Goal: Task Accomplishment & Management: Manage account settings

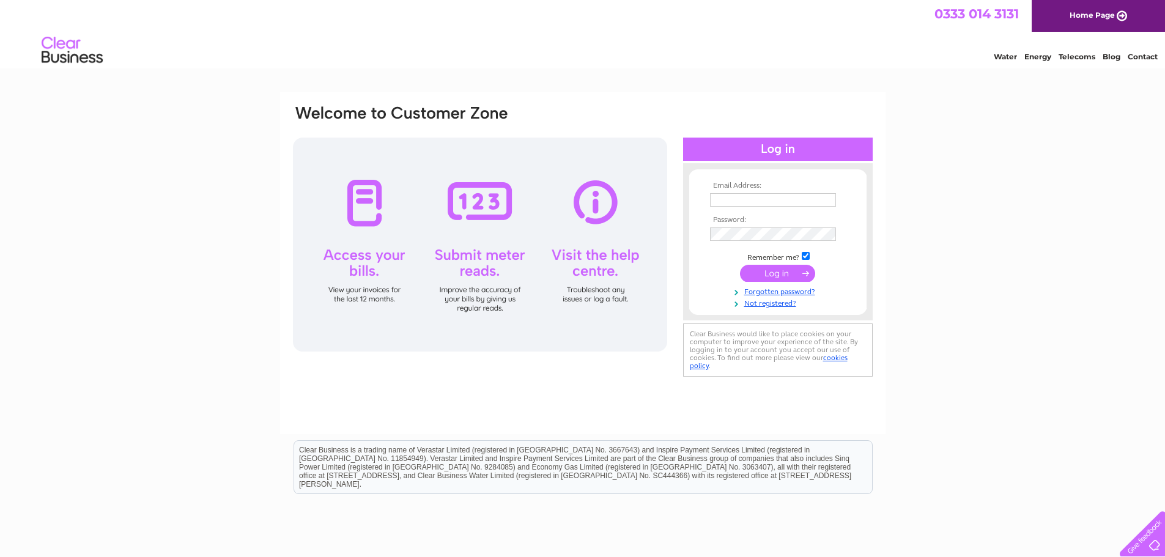
type input "[EMAIL_ADDRESS][DOMAIN_NAME]"
click at [772, 276] on input "submit" at bounding box center [777, 273] width 75 height 17
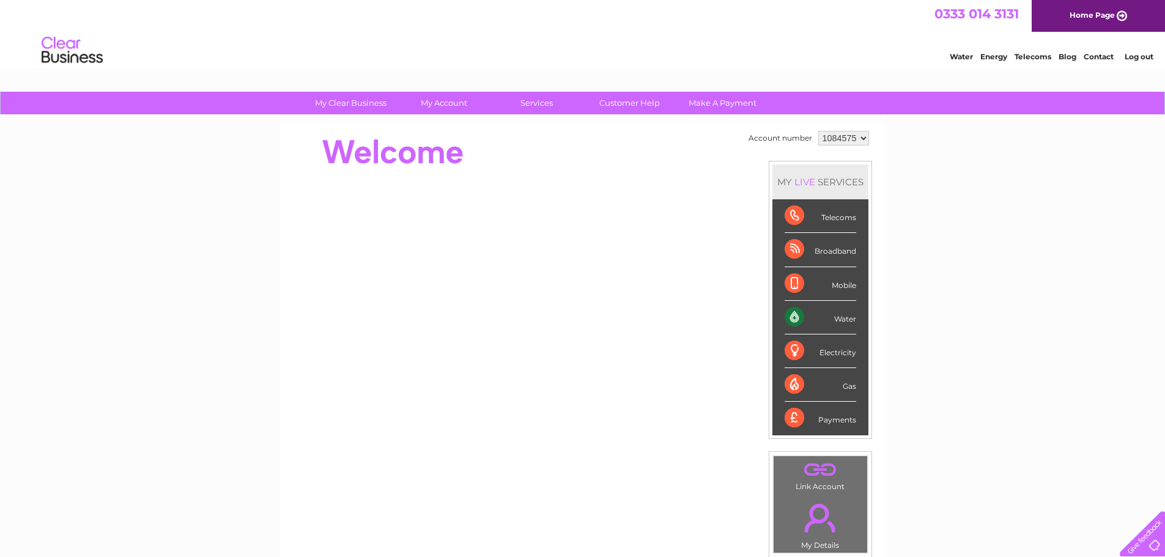
click at [841, 318] on div "Water" at bounding box center [820, 318] width 72 height 34
click at [863, 138] on select "1084575 1126967 1127318" at bounding box center [843, 138] width 51 height 15
click at [818, 131] on select "1084575 1126967 1127318" at bounding box center [843, 138] width 51 height 15
click at [862, 141] on select "1084575 1126967 1127318" at bounding box center [843, 138] width 51 height 15
select select "1126967"
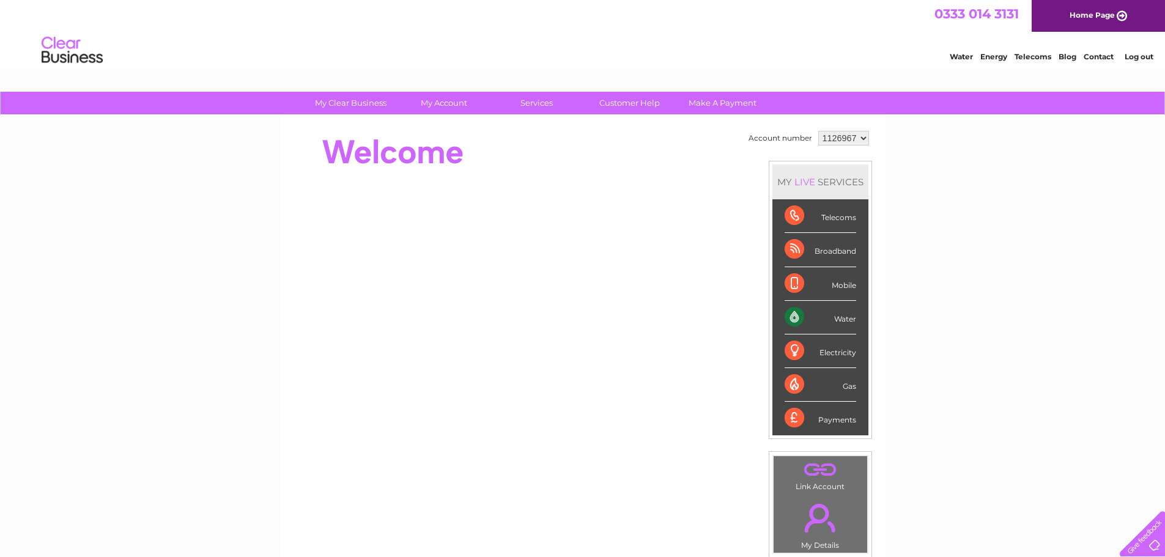
click at [818, 131] on select "1084575 1126967 1127318" at bounding box center [843, 138] width 51 height 15
click at [861, 136] on select "1084575 1126967 1127318" at bounding box center [843, 138] width 51 height 15
select select "1084575"
click at [818, 131] on select "1084575 1126967 1127318" at bounding box center [843, 138] width 51 height 15
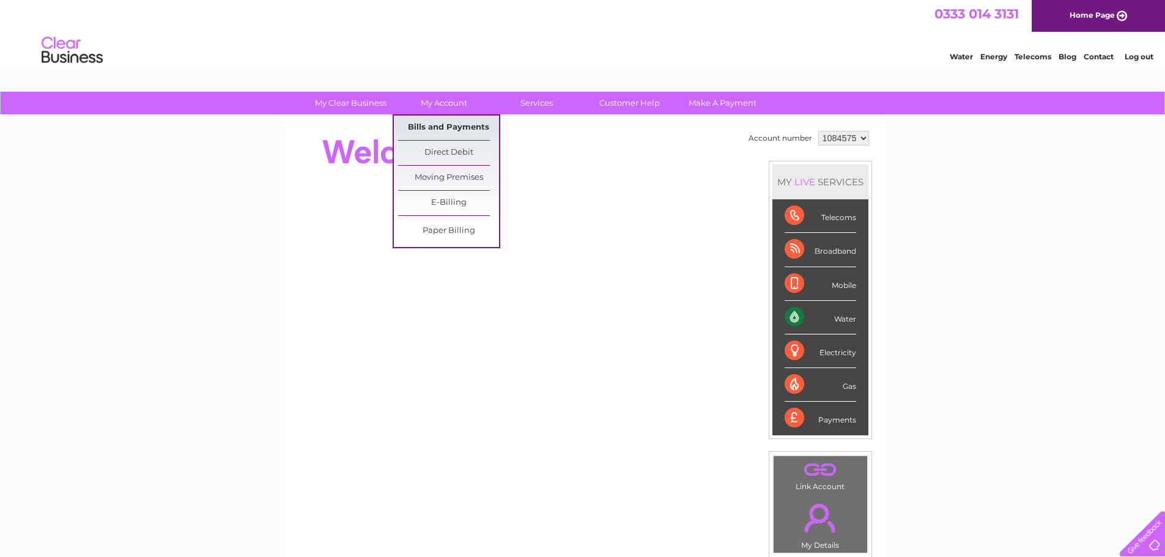
click at [434, 131] on link "Bills and Payments" at bounding box center [448, 128] width 101 height 24
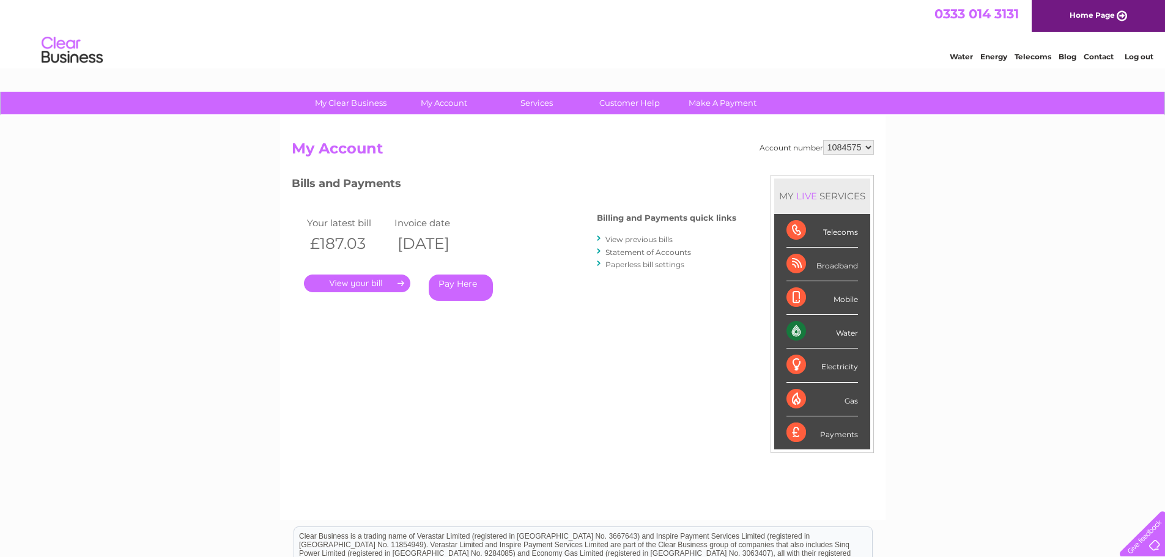
click at [337, 283] on link "." at bounding box center [357, 284] width 106 height 18
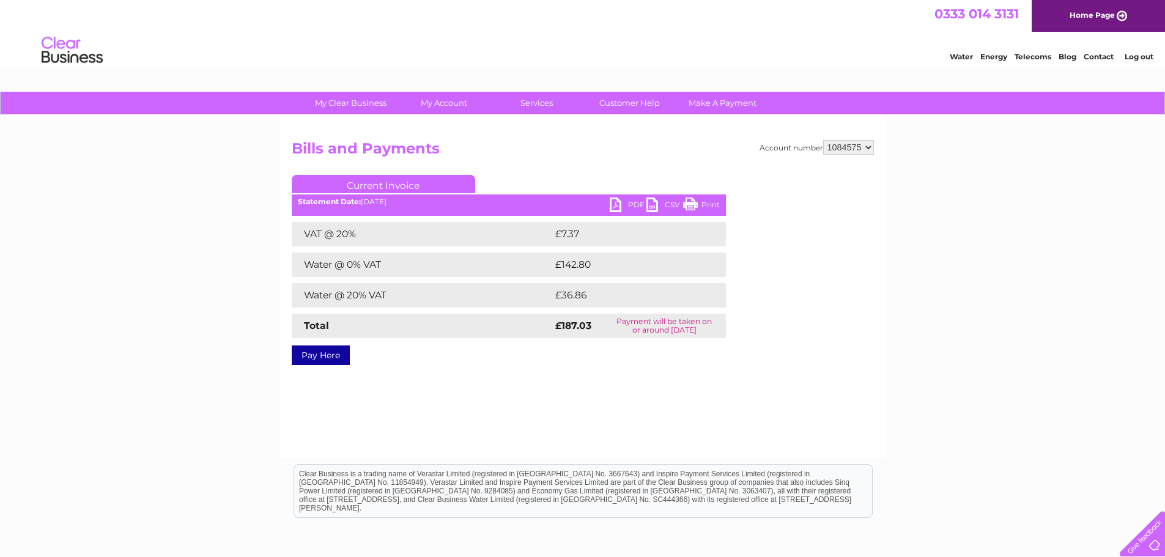
click at [637, 204] on link "PDF" at bounding box center [628, 206] width 37 height 18
